Goal: Transaction & Acquisition: Book appointment/travel/reservation

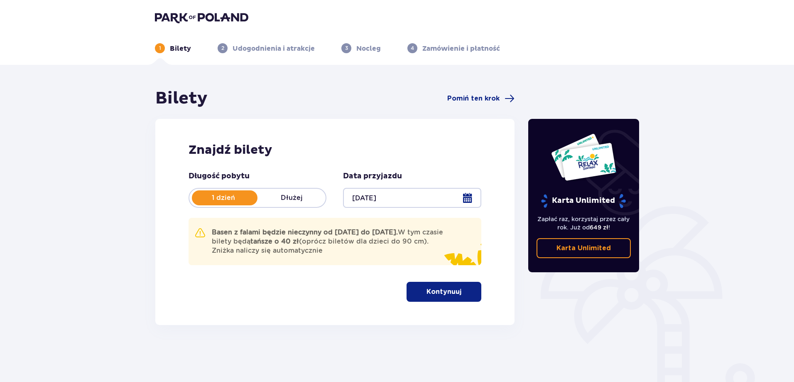
click at [350, 196] on div at bounding box center [412, 198] width 138 height 20
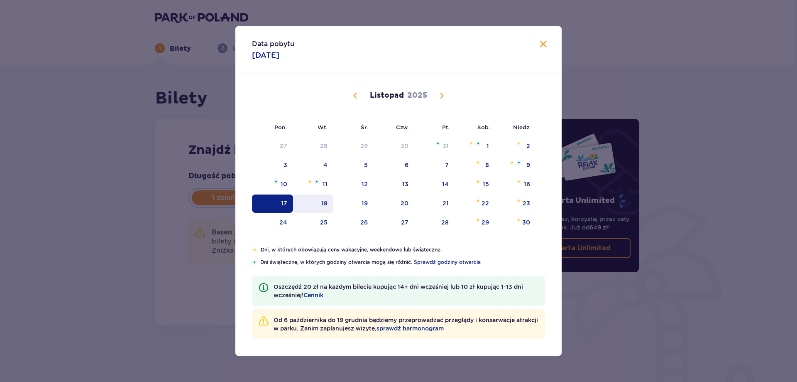
click at [307, 199] on div "18" at bounding box center [313, 203] width 40 height 18
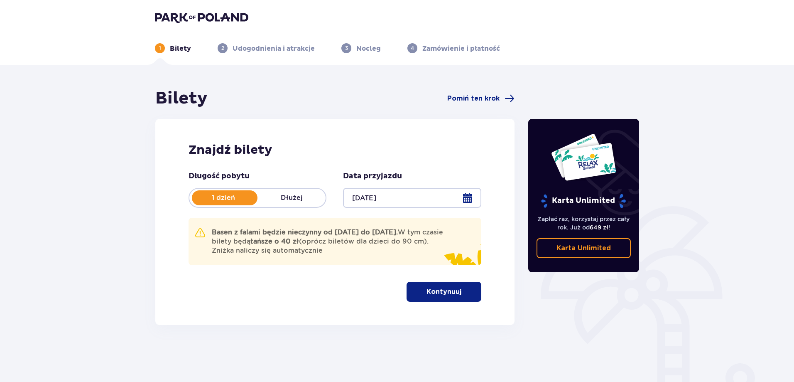
click at [361, 197] on div at bounding box center [412, 198] width 138 height 20
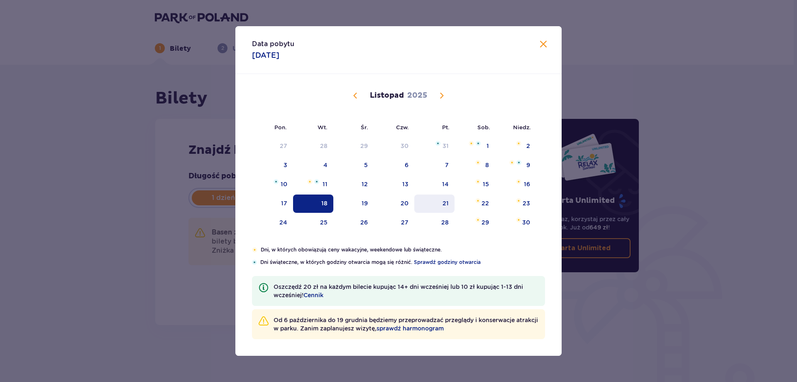
click at [439, 202] on div "21" at bounding box center [435, 203] width 40 height 18
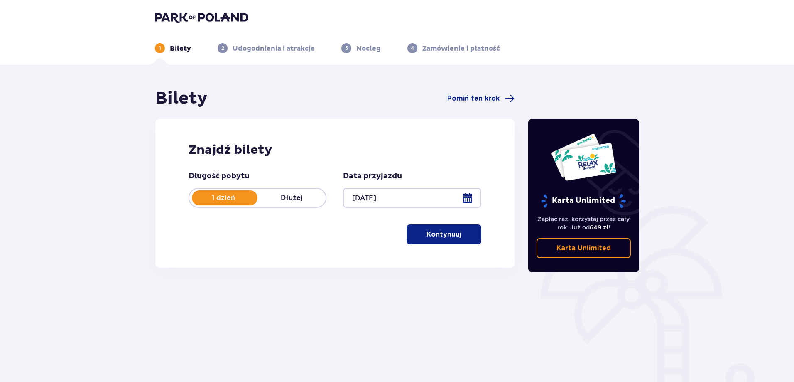
click at [357, 195] on div at bounding box center [412, 198] width 138 height 20
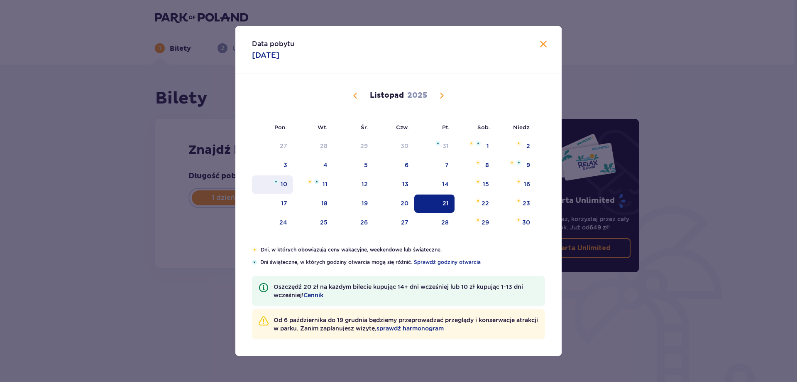
click at [291, 181] on div "10" at bounding box center [272, 184] width 41 height 18
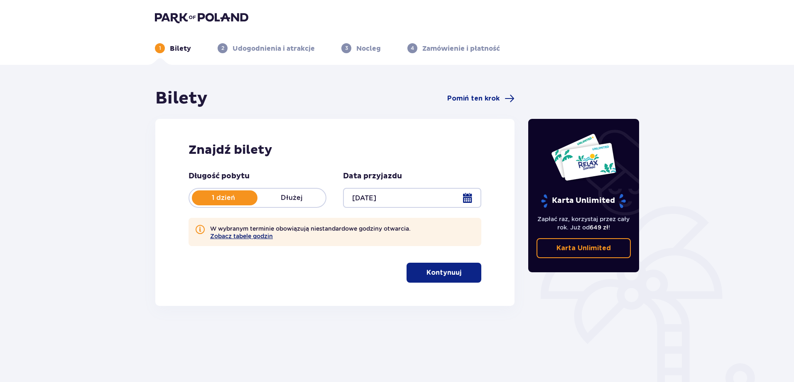
click at [265, 238] on button "Zobacz tabelę godzin" at bounding box center [241, 236] width 63 height 7
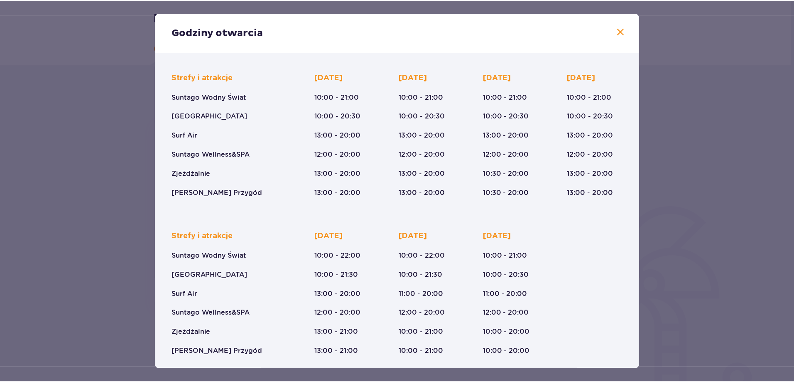
scroll to position [58, 0]
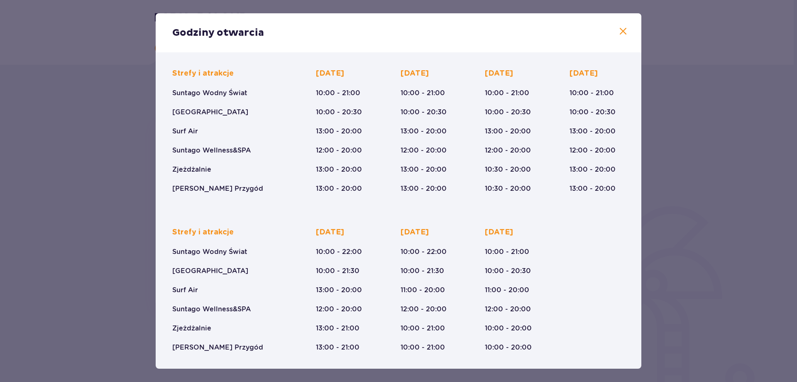
click at [621, 31] on span at bounding box center [623, 32] width 10 height 10
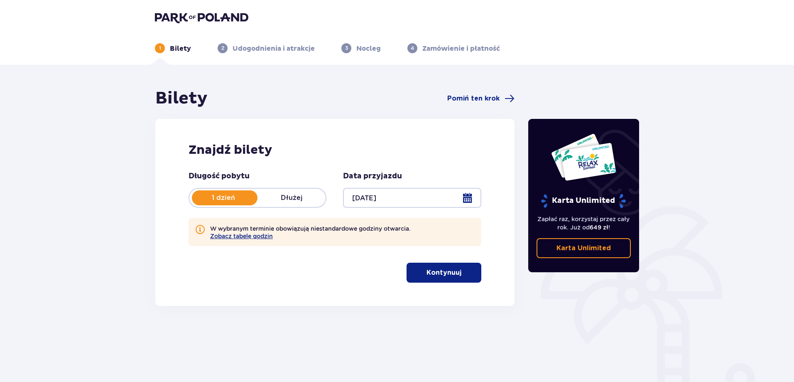
click at [368, 194] on div at bounding box center [412, 198] width 138 height 20
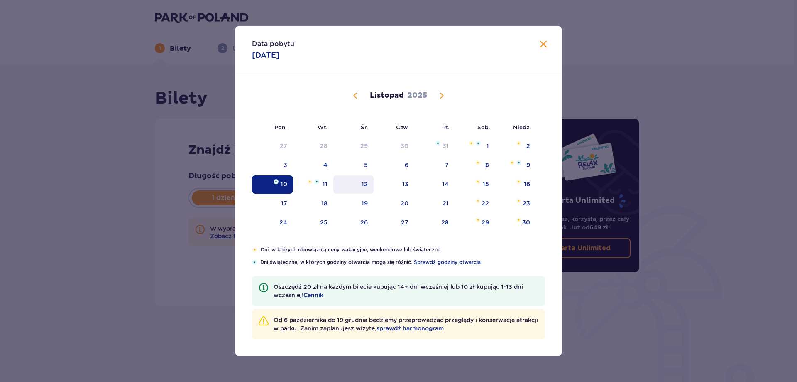
click at [366, 181] on div "12" at bounding box center [365, 184] width 6 height 8
type input "12.11.25"
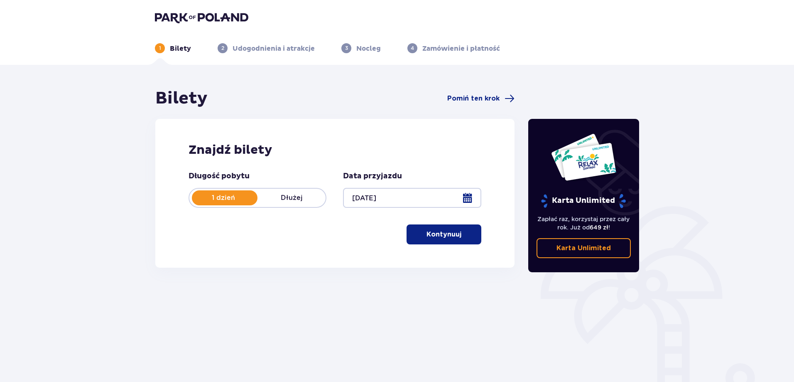
click at [415, 232] on button "Kontynuuj" at bounding box center [444, 234] width 75 height 20
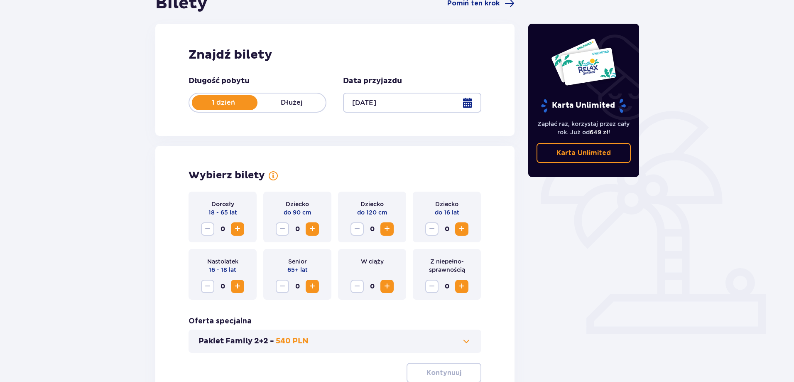
scroll to position [86, 0]
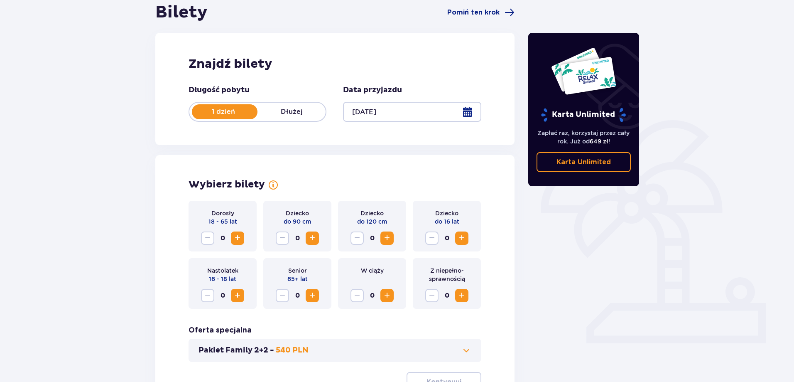
click at [467, 116] on div at bounding box center [412, 112] width 138 height 20
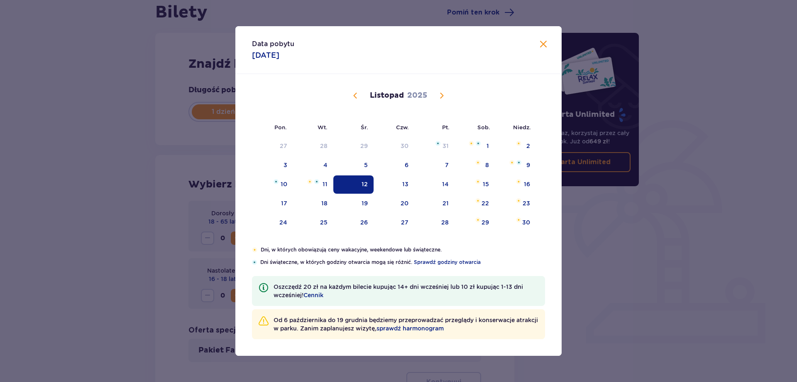
click at [542, 47] on span "Zamknij" at bounding box center [544, 44] width 10 height 10
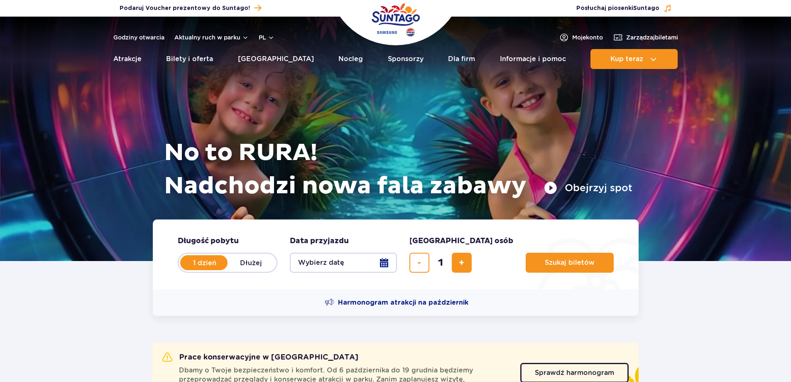
click at [324, 260] on button "Wybierz datę" at bounding box center [343, 263] width 107 height 20
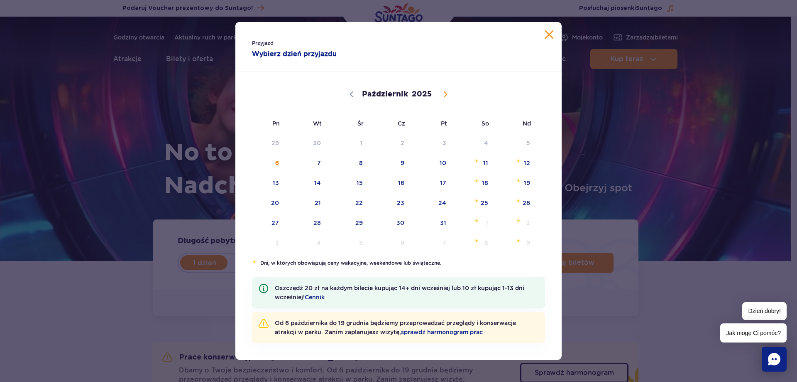
click at [449, 96] on span at bounding box center [446, 94] width 14 height 14
select select "10"
click at [442, 198] on span "21" at bounding box center [432, 202] width 42 height 19
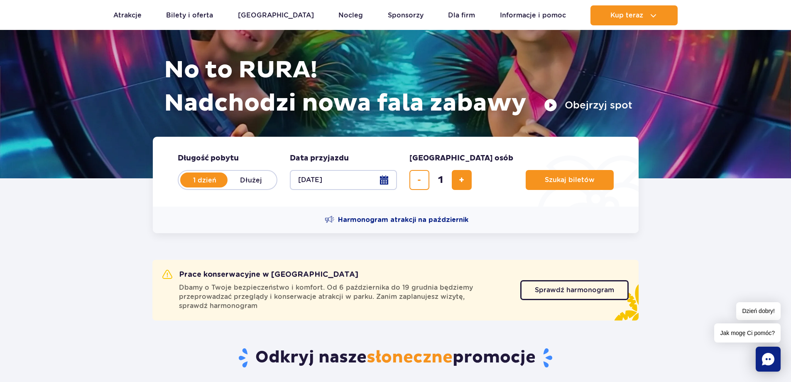
scroll to position [83, 0]
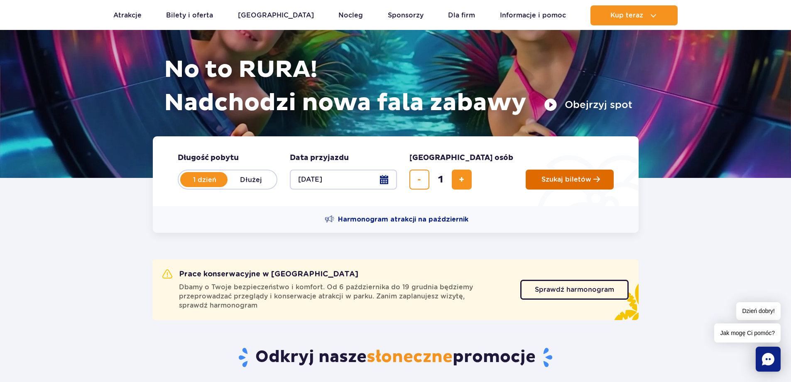
click at [526, 186] on button "Szukaj biletów" at bounding box center [570, 179] width 88 height 20
